Goal: Understand process/instructions: Learn how to perform a task or action

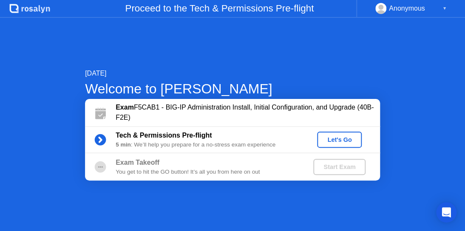
click at [349, 138] on div "Let's Go" at bounding box center [339, 139] width 38 height 7
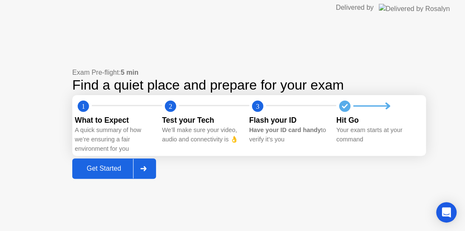
click at [107, 170] on div "Get Started" at bounding box center [104, 169] width 58 height 8
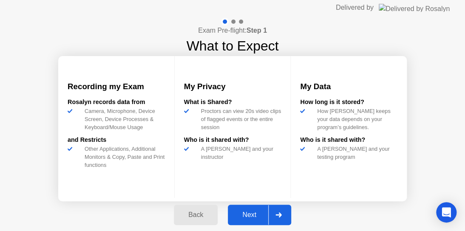
click at [255, 216] on div "Next" at bounding box center [249, 215] width 38 height 8
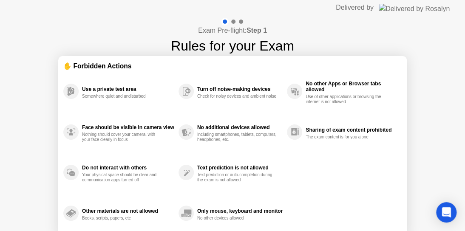
click at [308, 173] on div "Use a private test area Somewhere quiet and undisturbed Face should be visible …" at bounding box center [232, 152] width 338 height 163
click at [398, 189] on div "Use a private test area Somewhere quiet and undisturbed Face should be visible …" at bounding box center [232, 152] width 338 height 163
click at [326, 164] on div "Use a private test area Somewhere quiet and undisturbed Face should be visible …" at bounding box center [232, 152] width 338 height 163
click at [235, 20] on div at bounding box center [233, 22] width 4 height 4
click at [233, 21] on div at bounding box center [233, 22] width 4 height 4
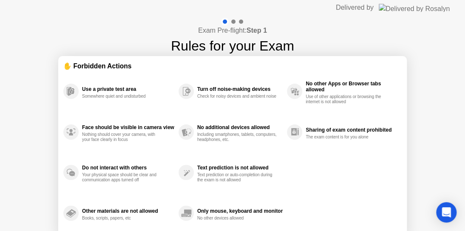
click at [239, 21] on div at bounding box center [241, 22] width 4 height 4
click at [243, 22] on div at bounding box center [232, 22] width 25 height 8
click at [235, 21] on div at bounding box center [233, 22] width 4 height 4
click at [243, 21] on div at bounding box center [241, 22] width 4 height 4
